Goal: Task Accomplishment & Management: Use online tool/utility

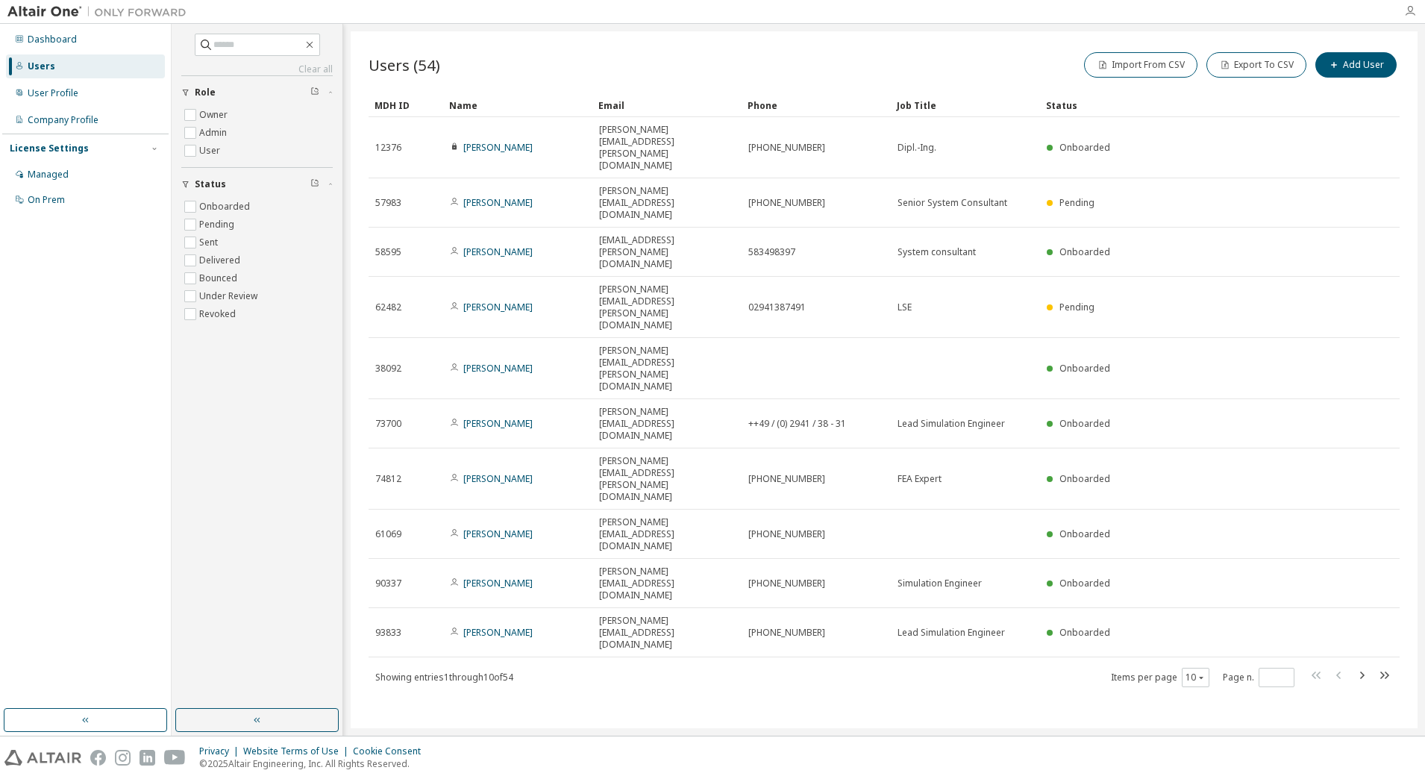
click at [1405, 13] on icon "button" at bounding box center [1410, 11] width 12 height 12
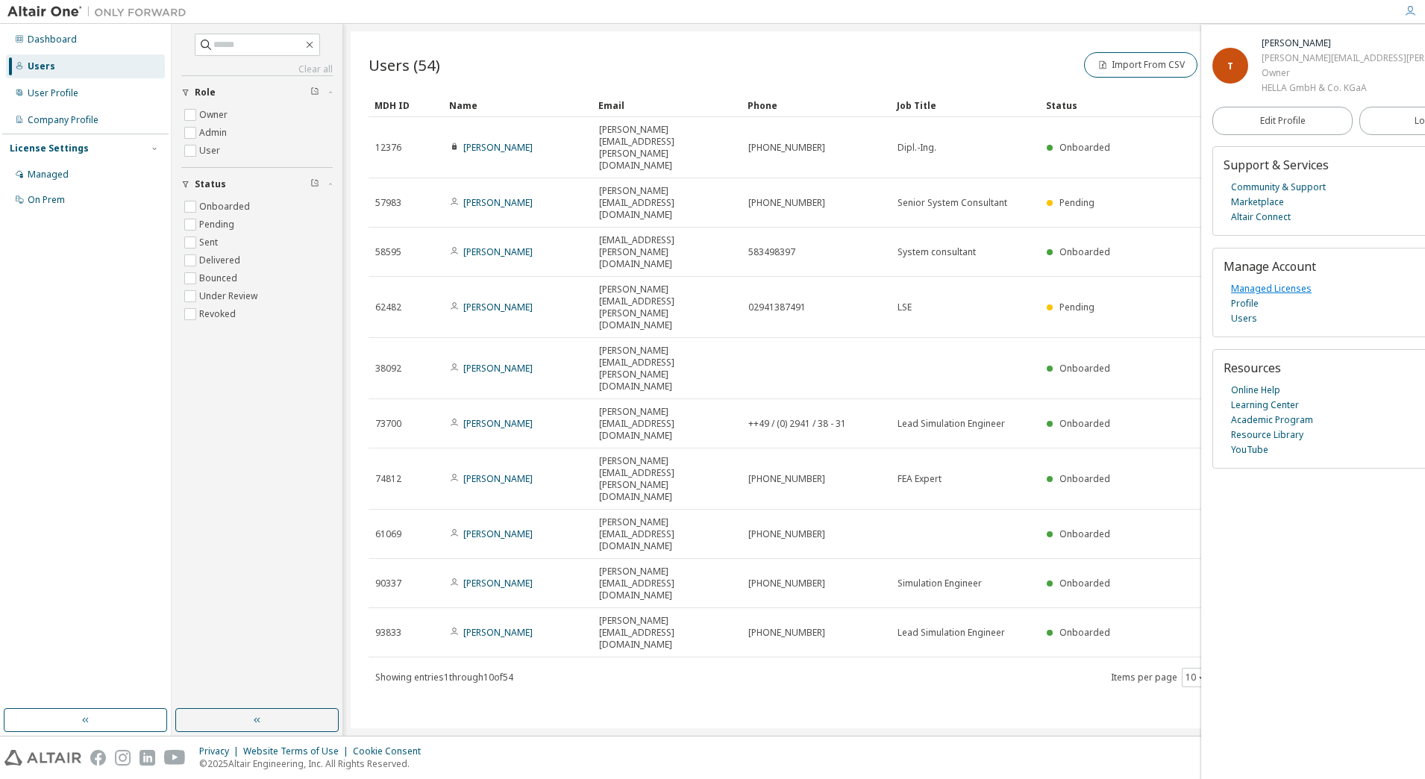
click at [1261, 289] on link "Managed Licenses" at bounding box center [1271, 288] width 81 height 15
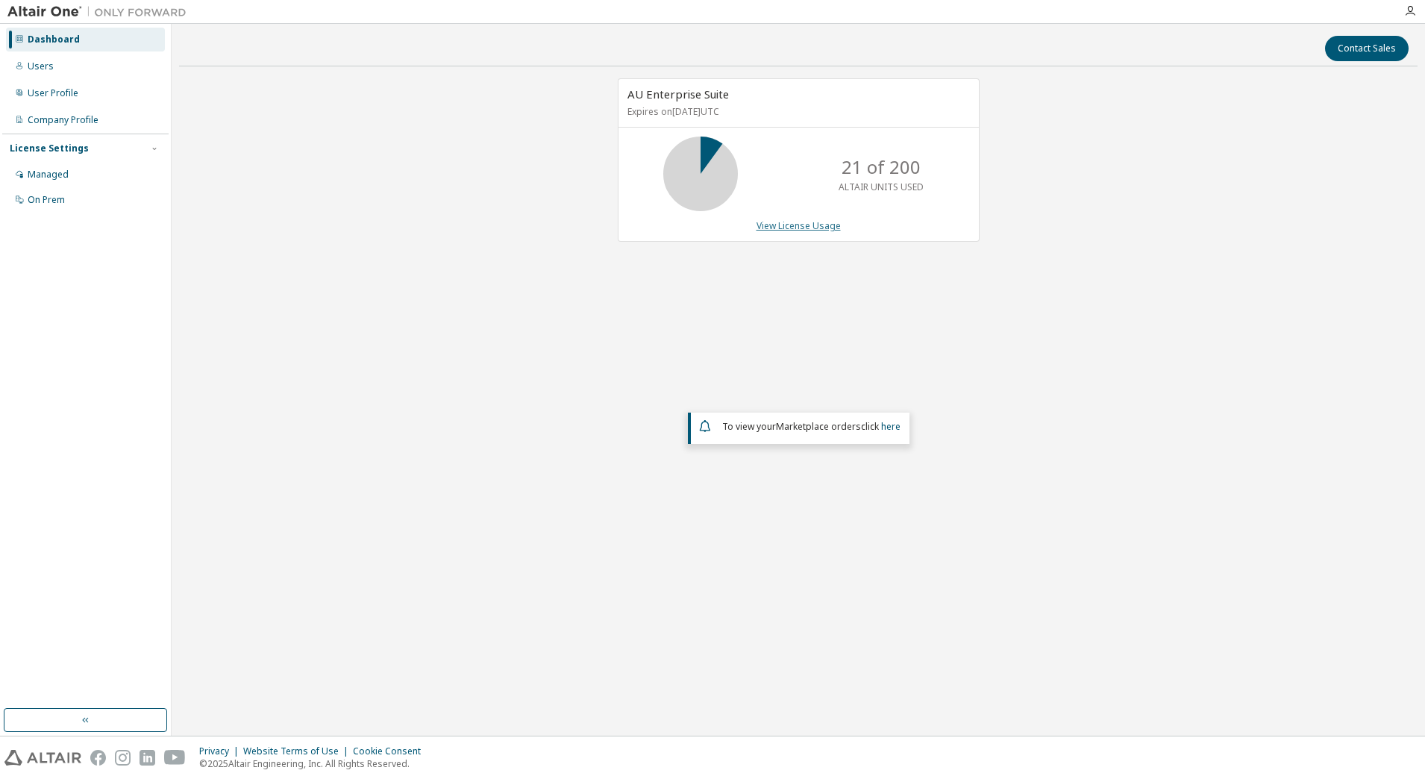
click at [815, 219] on link "View License Usage" at bounding box center [798, 225] width 84 height 13
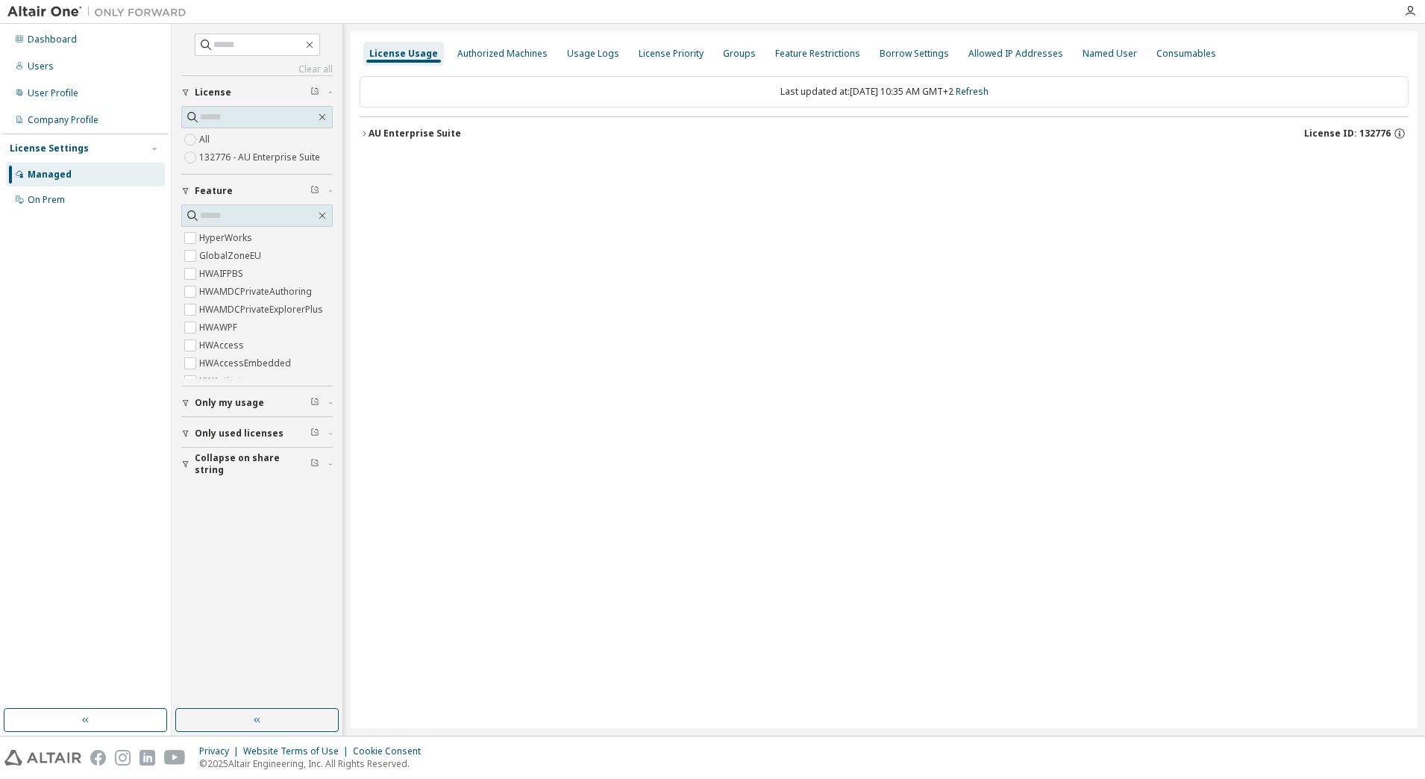
click at [365, 128] on button "AU Enterprise Suite License ID: 132776" at bounding box center [884, 133] width 1049 height 33
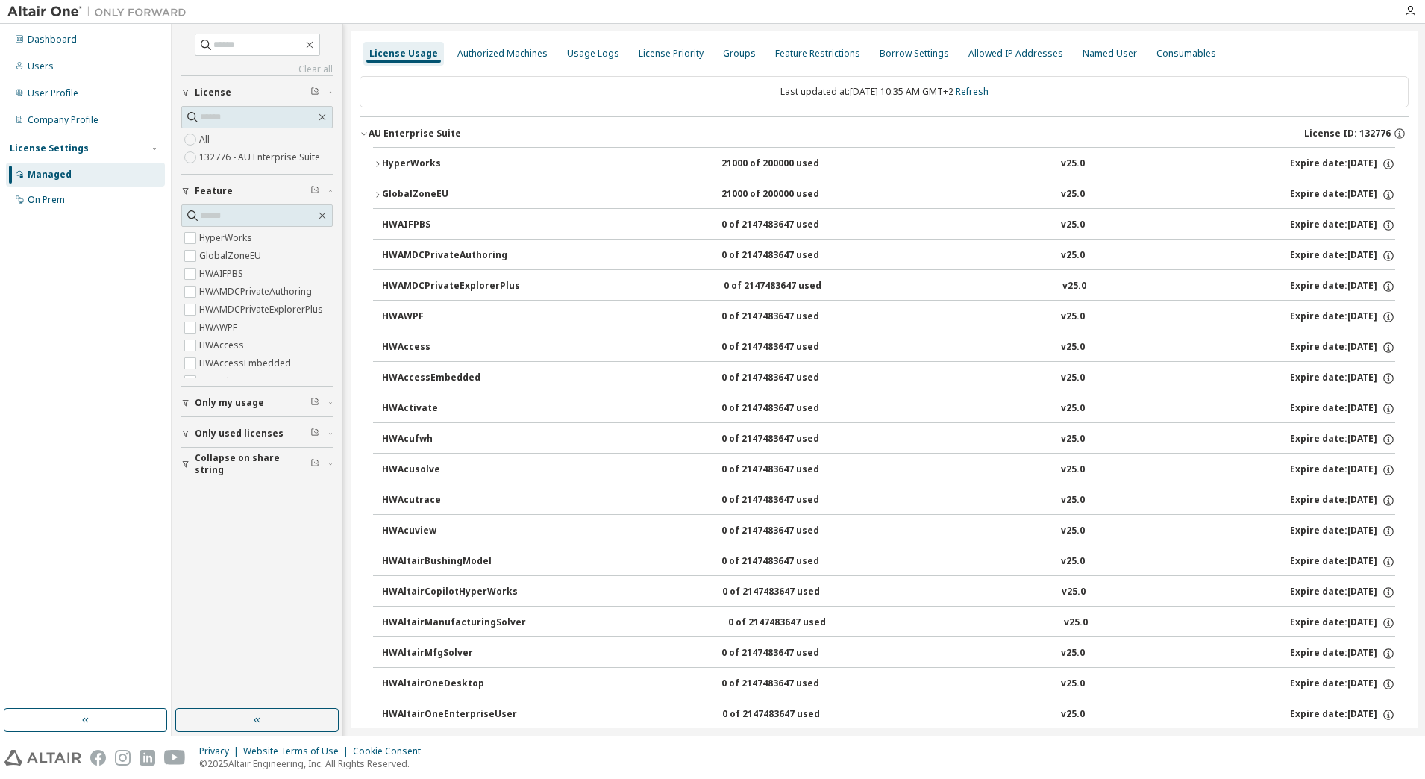
click at [397, 162] on div "HyperWorks" at bounding box center [449, 163] width 134 height 13
